Goal: Task Accomplishment & Management: Complete application form

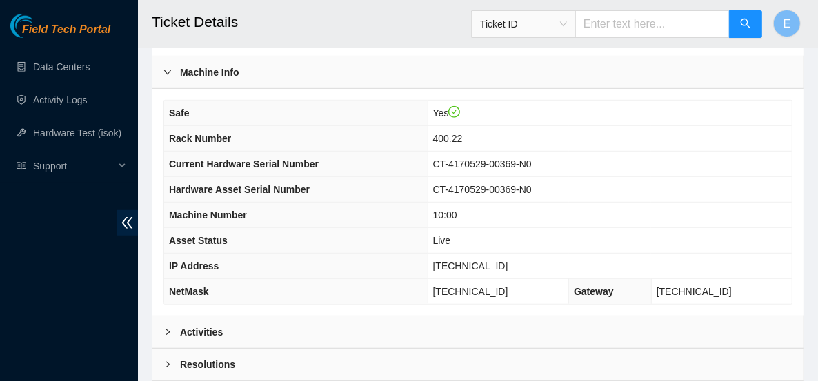
scroll to position [592, 0]
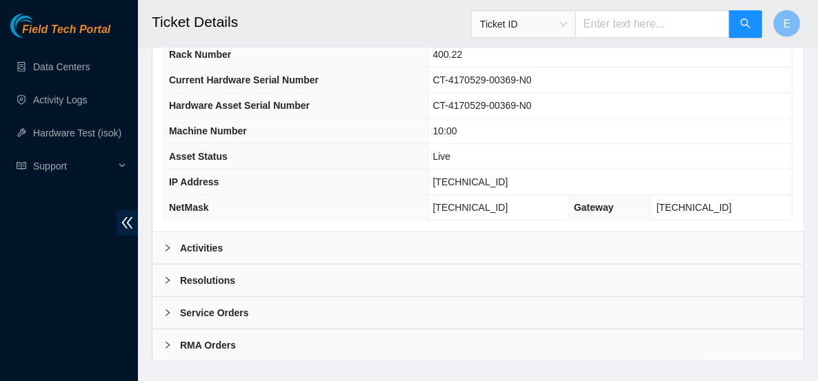
click at [171, 241] on div at bounding box center [171, 248] width 17 height 15
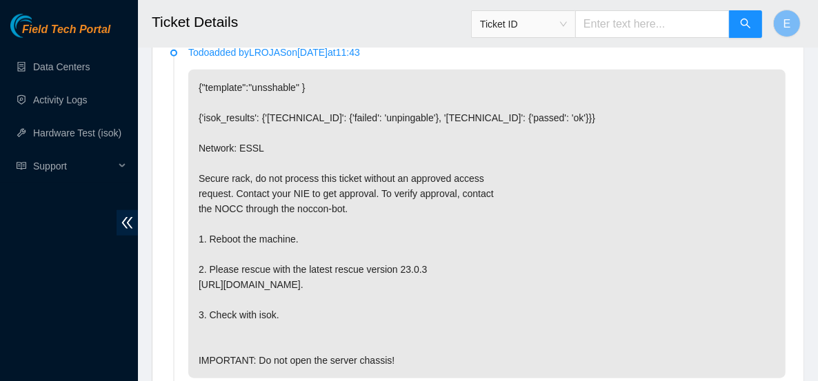
scroll to position [827, 0]
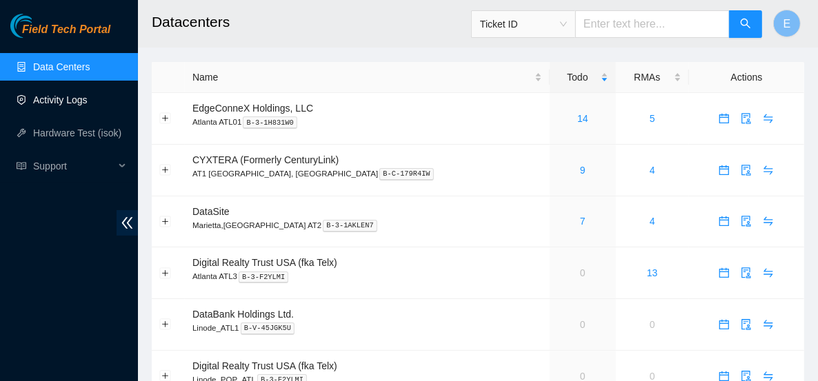
click at [49, 105] on link "Activity Logs" at bounding box center [60, 99] width 54 height 11
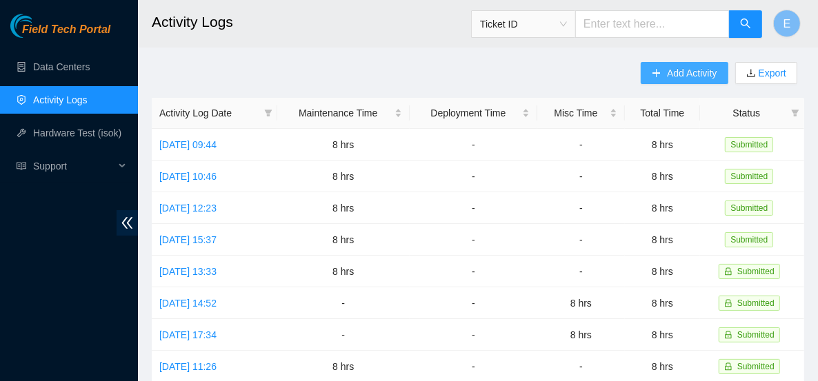
click at [668, 70] on span "Add Activity" at bounding box center [692, 73] width 50 height 15
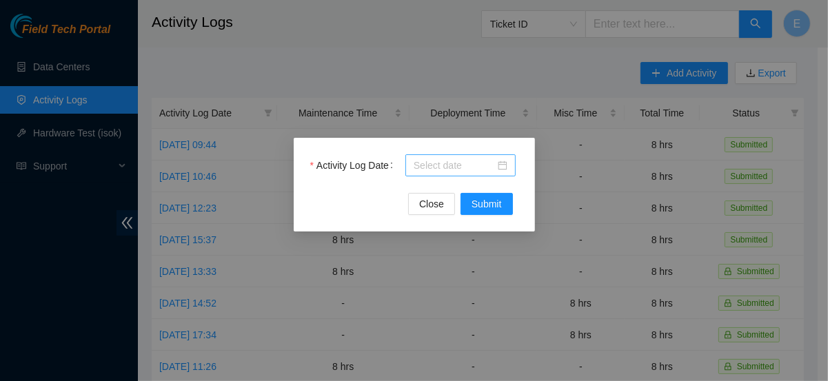
click at [428, 166] on input "Activity Log Date" at bounding box center [454, 165] width 81 height 15
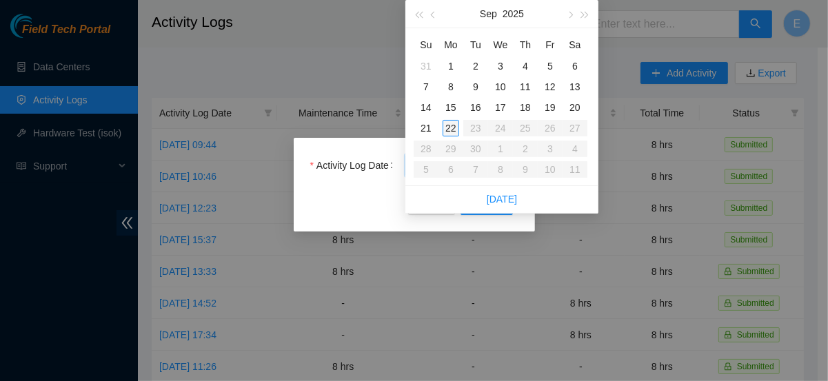
type input "2025-09-22"
click at [451, 132] on div "22" at bounding box center [451, 128] width 17 height 17
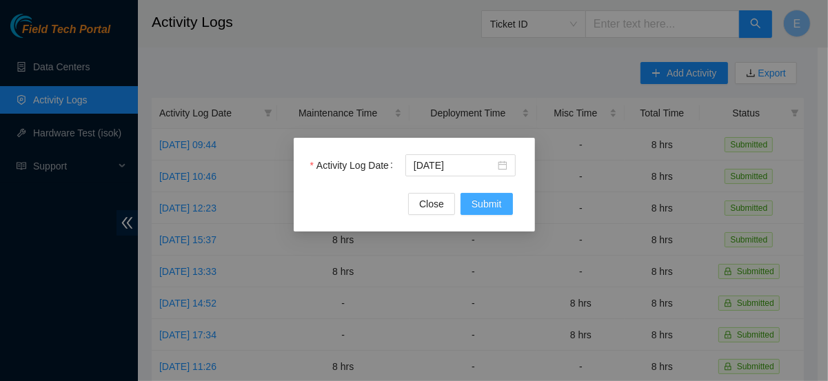
click at [486, 204] on span "Submit" at bounding box center [487, 204] width 30 height 15
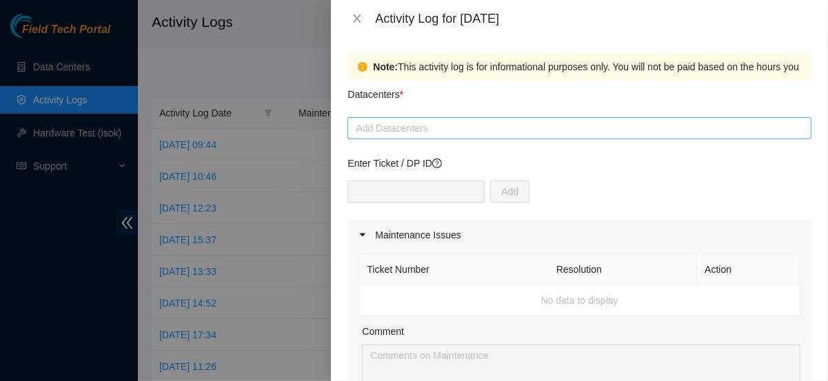
click at [411, 128] on div at bounding box center [579, 128] width 457 height 17
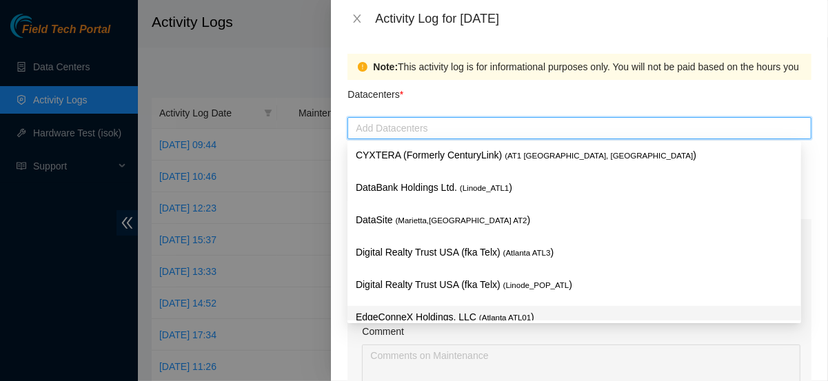
click at [419, 317] on p "EdgeConneX Holdings, LLC ( Atlanta ATL01 )" at bounding box center [574, 318] width 437 height 16
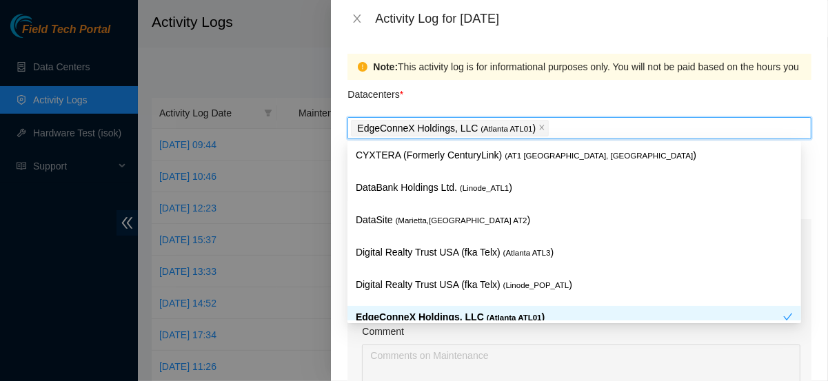
click at [417, 313] on p "EdgeConneX Holdings, LLC ( Atlanta ATL01 )" at bounding box center [570, 318] width 428 height 16
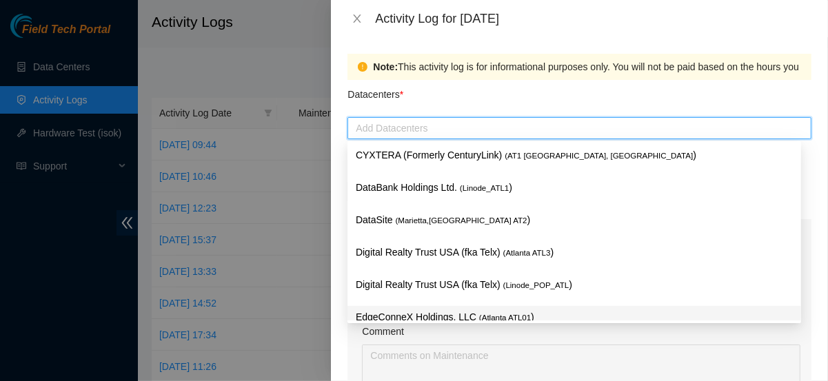
click at [417, 313] on p "EdgeConneX Holdings, LLC ( Atlanta ATL01 )" at bounding box center [574, 318] width 437 height 16
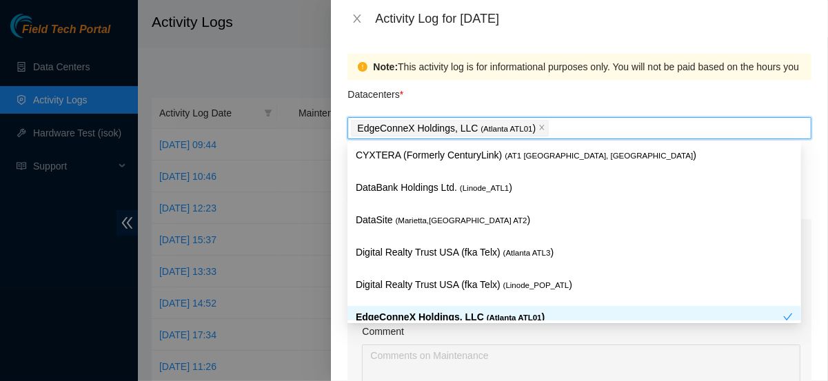
click at [417, 313] on p "EdgeConneX Holdings, LLC ( Atlanta ATL01 )" at bounding box center [570, 318] width 428 height 16
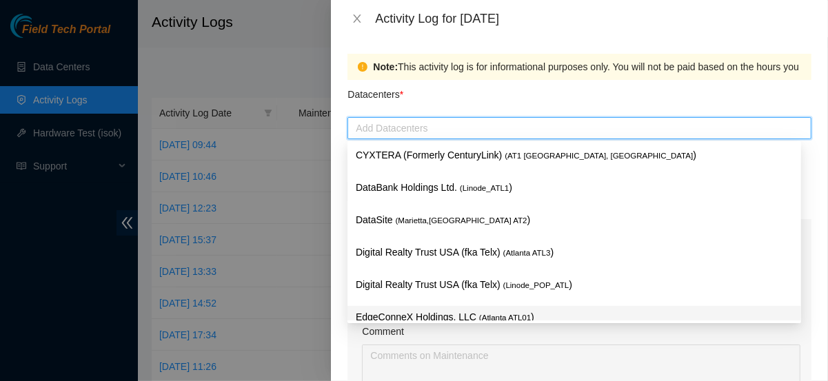
click at [435, 316] on p "EdgeConneX Holdings, LLC ( Atlanta ATL01 )" at bounding box center [574, 318] width 437 height 16
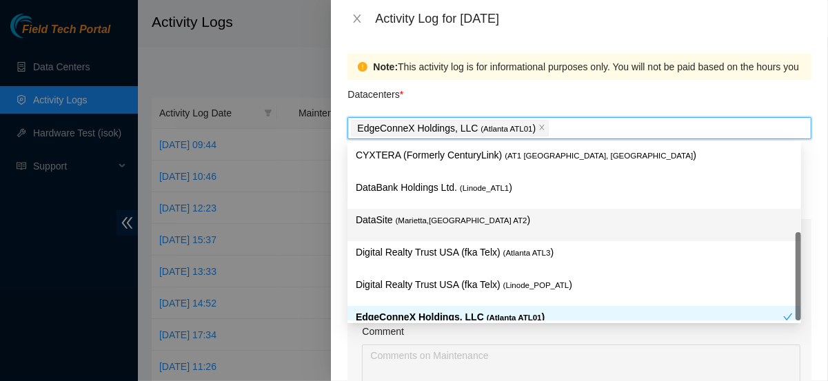
scroll to position [16, 0]
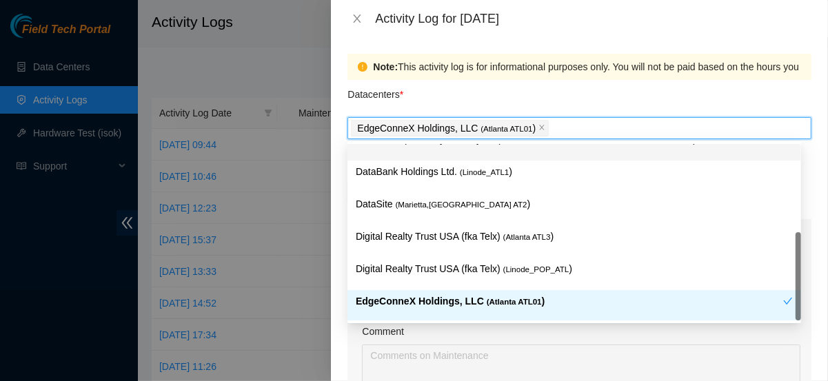
click at [441, 88] on div "Datacenters *" at bounding box center [580, 98] width 464 height 37
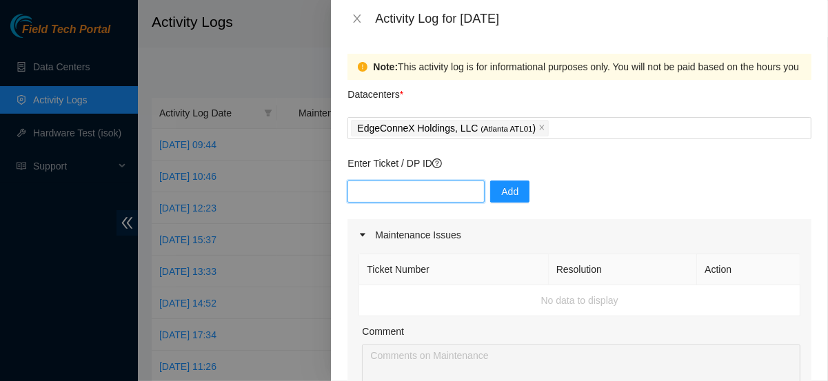
click at [429, 190] on input "text" at bounding box center [416, 192] width 137 height 22
paste input "DP84370"
type input "DP84370"
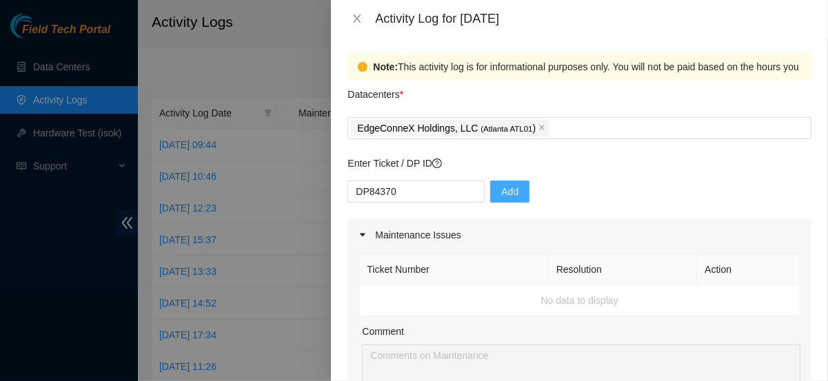
click at [501, 199] on span "Add" at bounding box center [509, 191] width 17 height 15
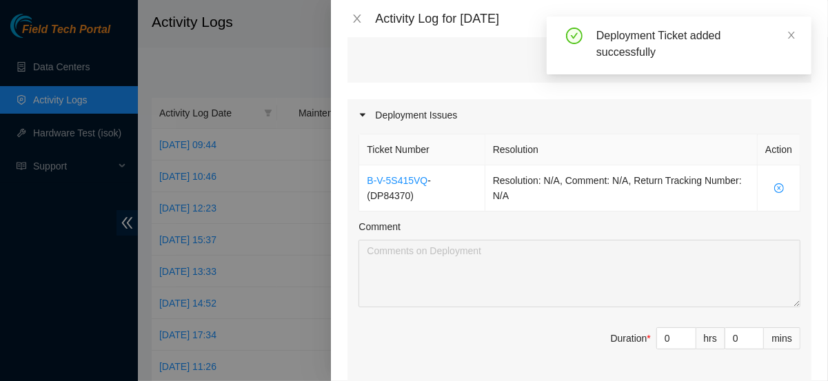
scroll to position [419, 0]
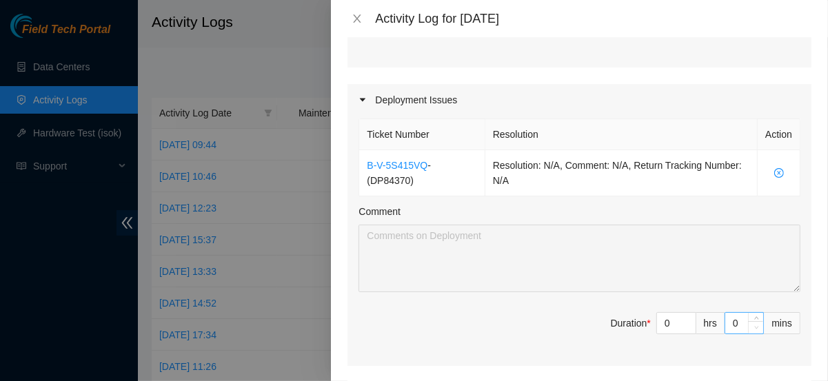
click at [748, 330] on span "Decrease Value" at bounding box center [755, 327] width 15 height 12
click at [731, 326] on input "0" at bounding box center [745, 323] width 38 height 21
type input "8"
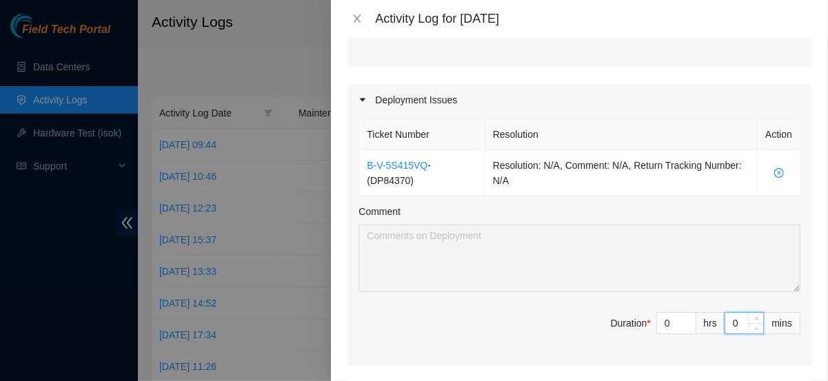
type input "8"
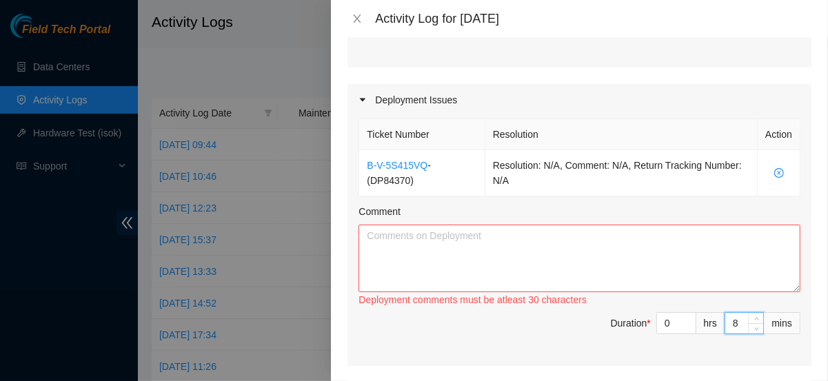
type input "8"
click at [425, 244] on textarea "Comment" at bounding box center [580, 259] width 442 height 68
paste textarea "Hello, here's what I got done today. - Finish running fiber - Ran Con & Mmgt ca…"
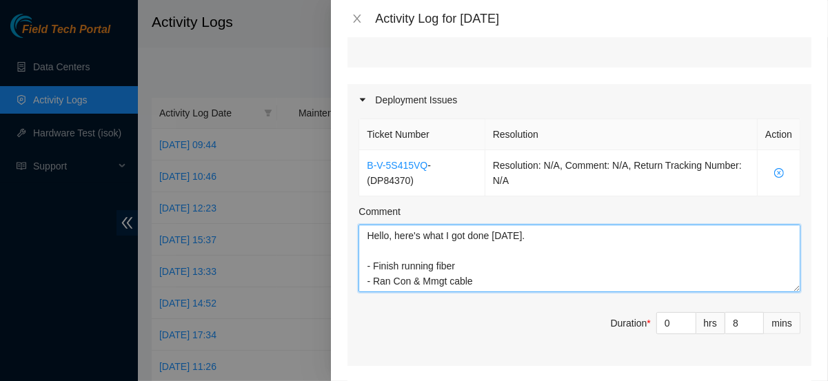
scroll to position [1, 0]
type textarea "Hello, here's what I got done today. - Finish running fiber - Ran Con & Mmgt ca…"
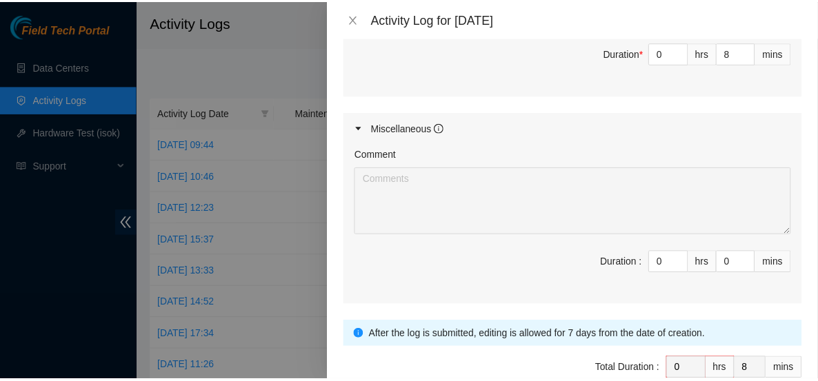
scroll to position [760, 0]
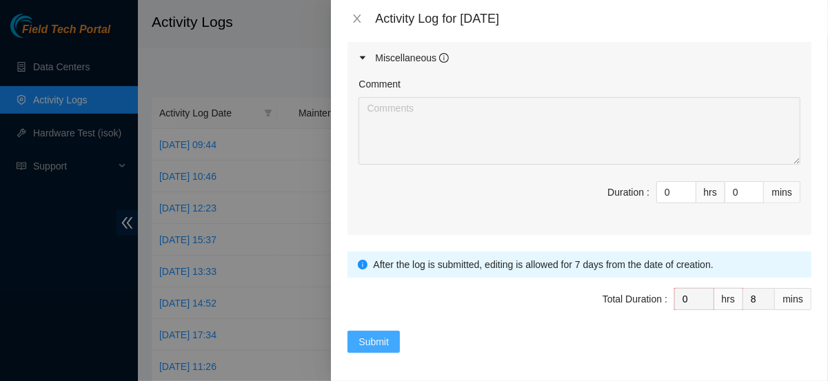
click at [363, 338] on span "Submit" at bounding box center [374, 341] width 30 height 15
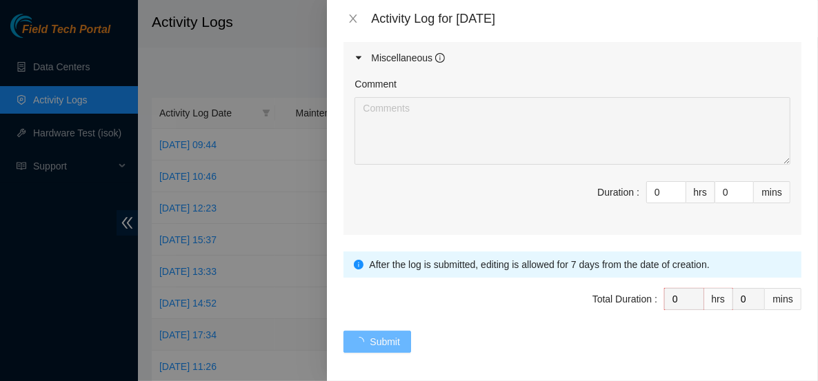
scroll to position [0, 0]
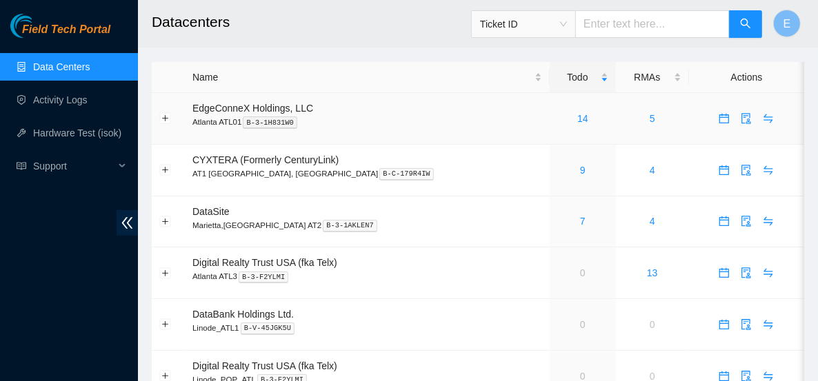
click at [557, 121] on div "14" at bounding box center [582, 118] width 50 height 15
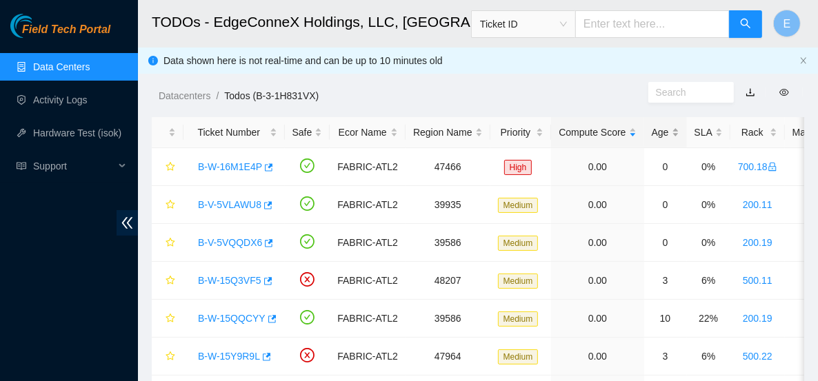
click at [658, 134] on div "Age" at bounding box center [666, 132] width 28 height 15
click at [659, 137] on div "Age" at bounding box center [666, 132] width 28 height 15
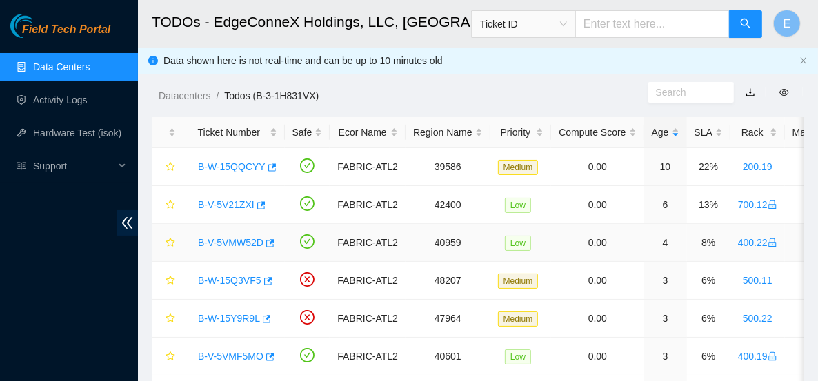
click at [246, 241] on link "B-V-5VMW52D" at bounding box center [231, 242] width 66 height 11
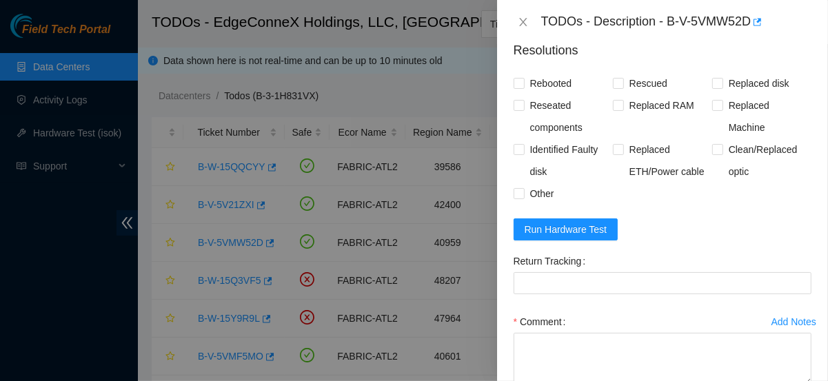
scroll to position [721, 0]
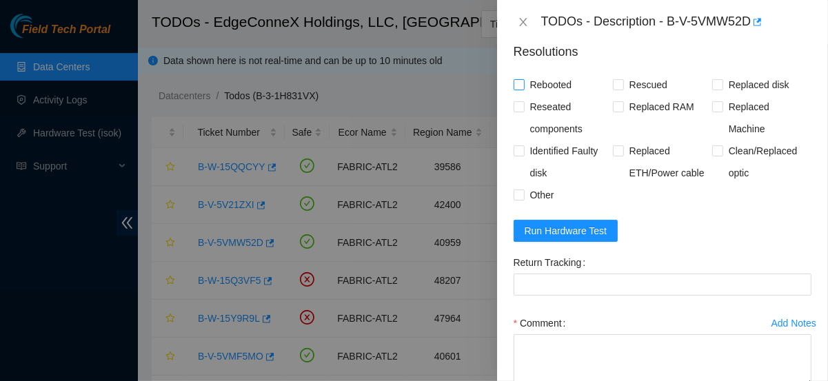
click at [540, 83] on span "Rebooted" at bounding box center [551, 85] width 53 height 22
click at [523, 83] on input "Rebooted" at bounding box center [519, 84] width 10 height 10
checkbox input "true"
click at [619, 82] on span at bounding box center [618, 84] width 11 height 11
click at [619, 82] on input "Rescued" at bounding box center [618, 84] width 10 height 10
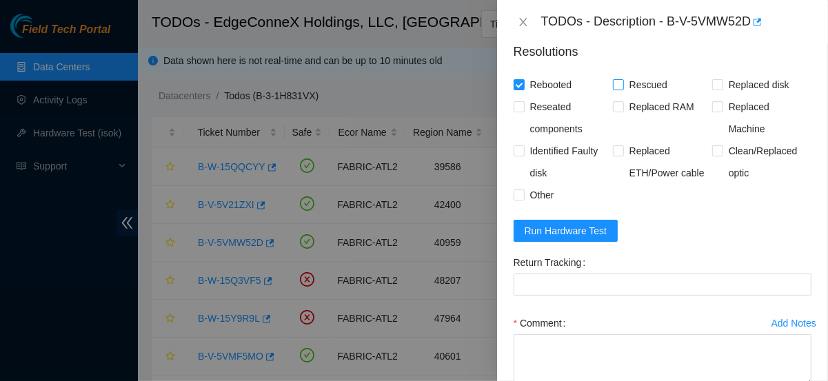
checkbox input "true"
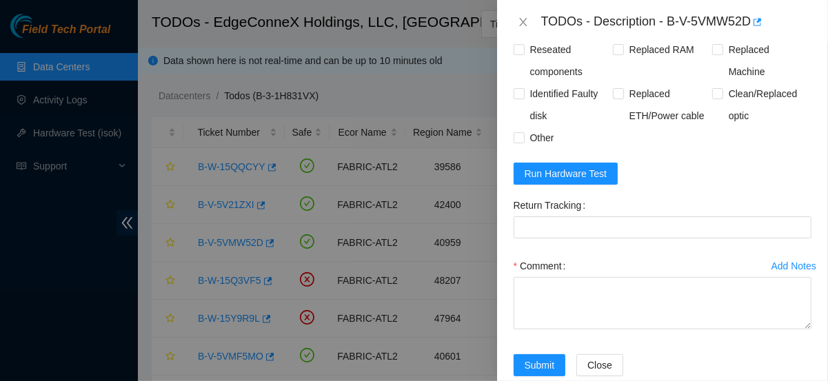
scroll to position [802, 0]
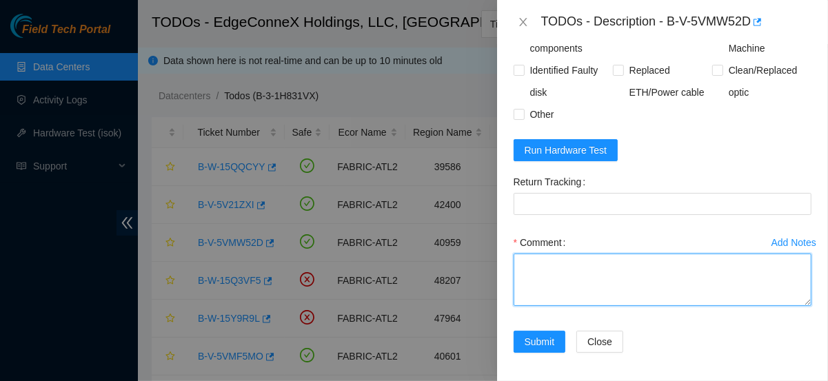
click at [571, 261] on textarea "Comment" at bounding box center [663, 280] width 298 height 52
paste textarea "Rebooted server Rescued and configured Isok:"
type textarea "Rebooted server Rescued and configured Isok:"
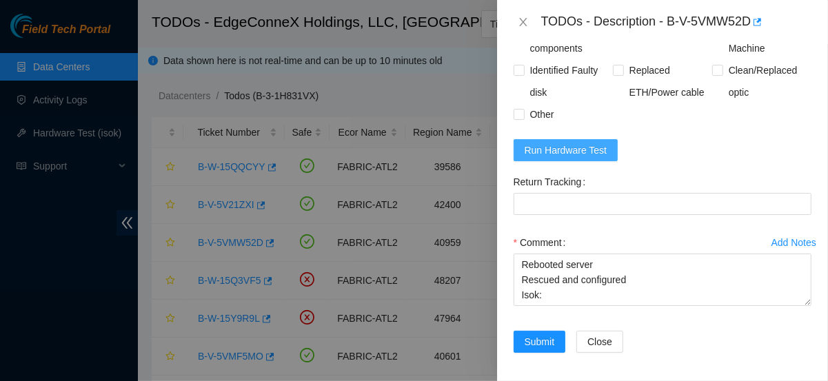
click at [560, 148] on span "Run Hardware Test" at bounding box center [566, 150] width 83 height 15
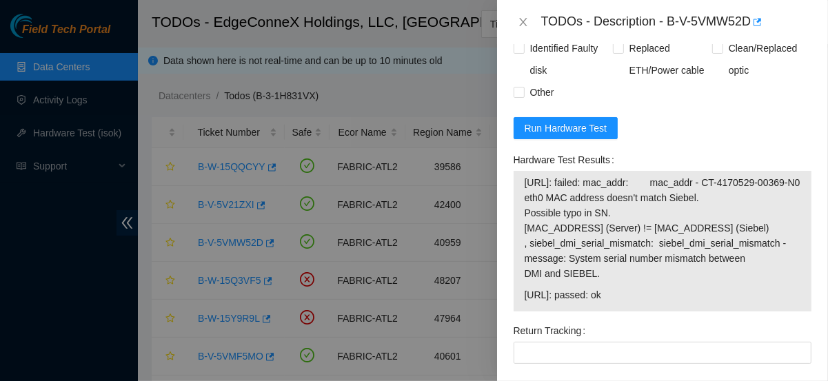
scroll to position [824, 0]
drag, startPoint x: 639, startPoint y: 291, endPoint x: 523, endPoint y: 169, distance: 168.3
click at [523, 171] on div "23.77.200.150: failed: mac_addr: mac_addr - CT-4170529-00369-N0 eth0 MAC addres…" at bounding box center [663, 241] width 298 height 141
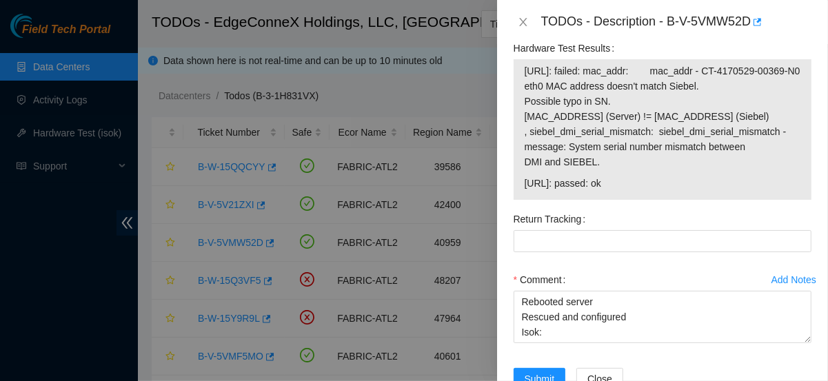
scroll to position [937, 0]
click at [628, 186] on span "23.77.200.151: passed: ok" at bounding box center [663, 182] width 276 height 15
